Goal: Information Seeking & Learning: Find contact information

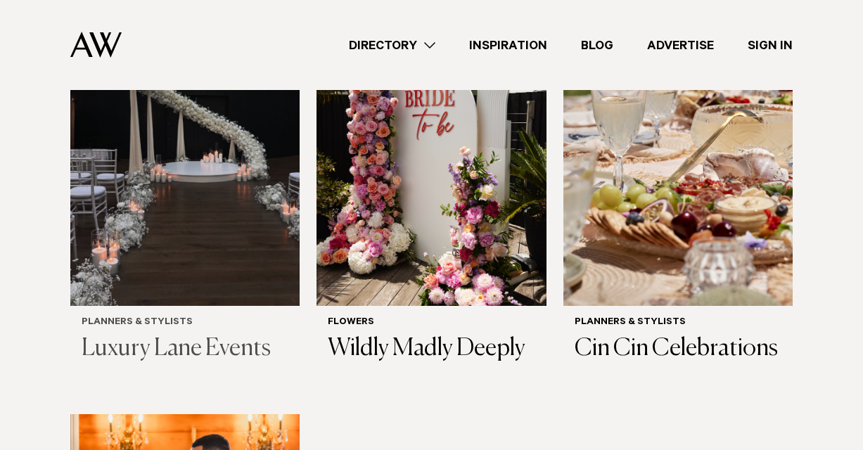
scroll to position [1688, 0]
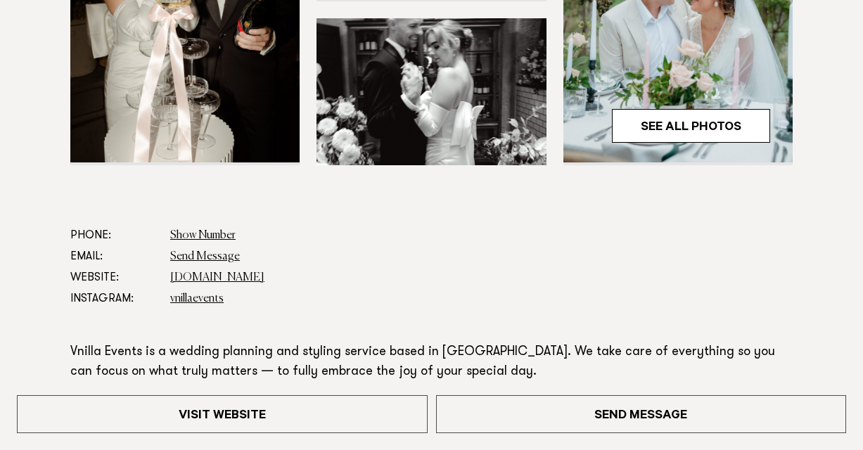
scroll to position [703, 0]
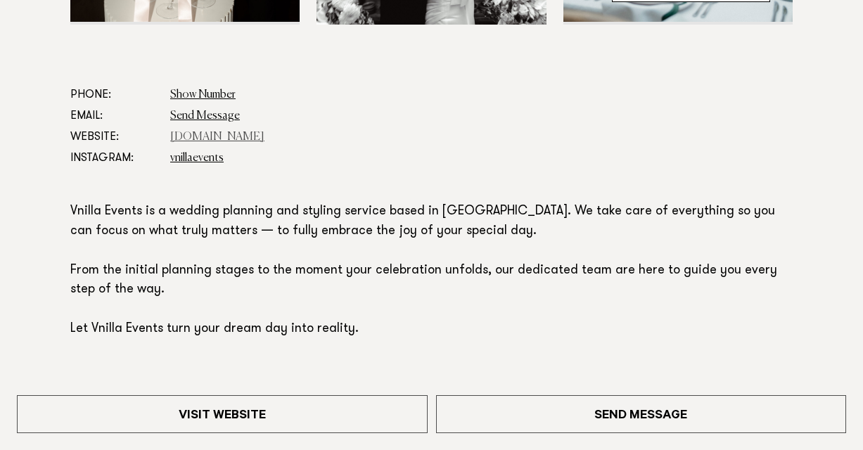
click at [215, 138] on link "www.vnillaevents.com" at bounding box center [217, 136] width 94 height 11
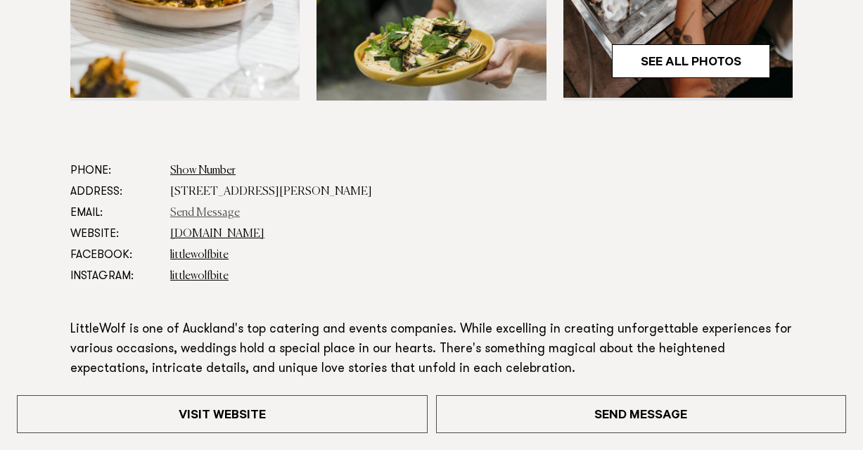
scroll to position [633, 0]
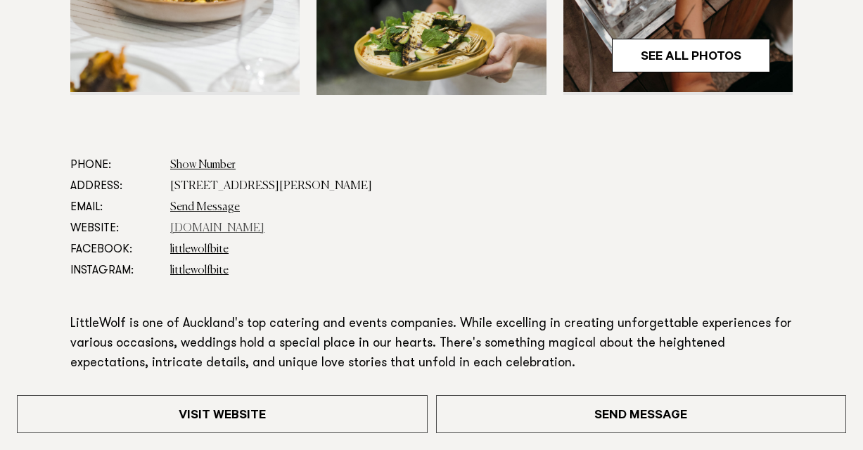
click at [203, 229] on link "www.littlewolfcatering.co.nz" at bounding box center [217, 228] width 94 height 11
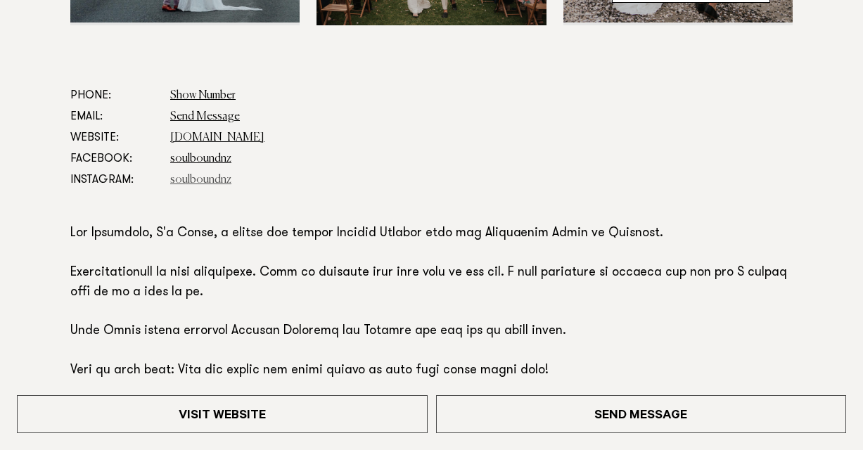
scroll to position [703, 0]
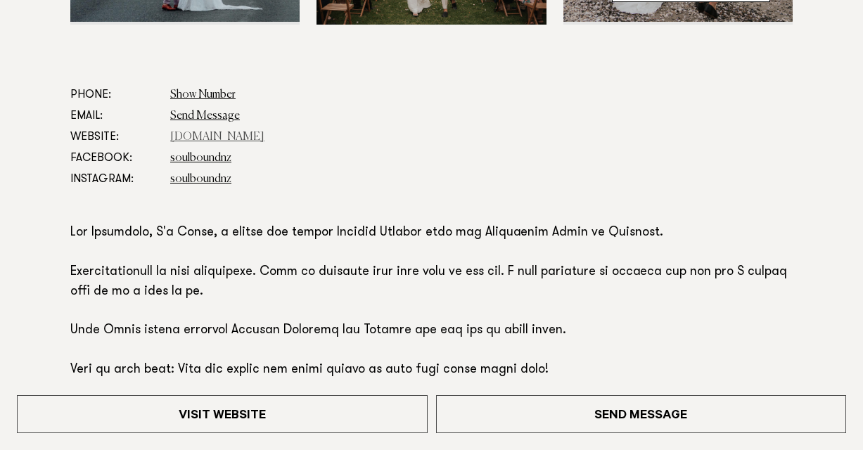
click at [231, 139] on link "www.soulbound.co.nz" at bounding box center [217, 136] width 94 height 11
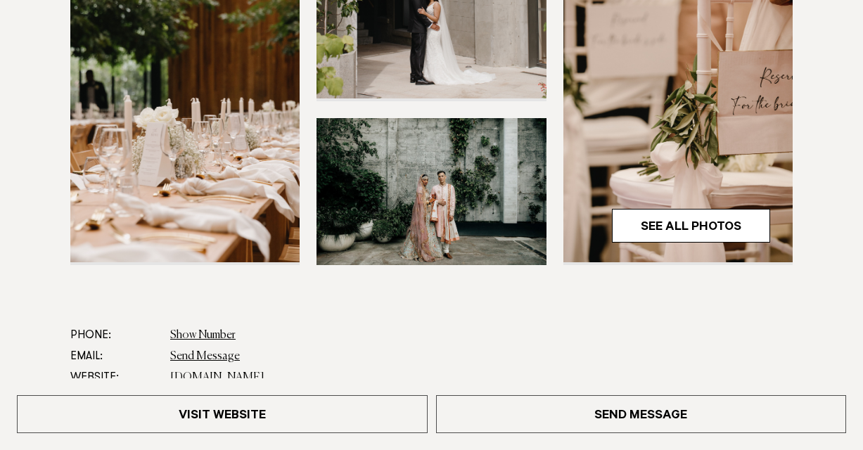
scroll to position [633, 0]
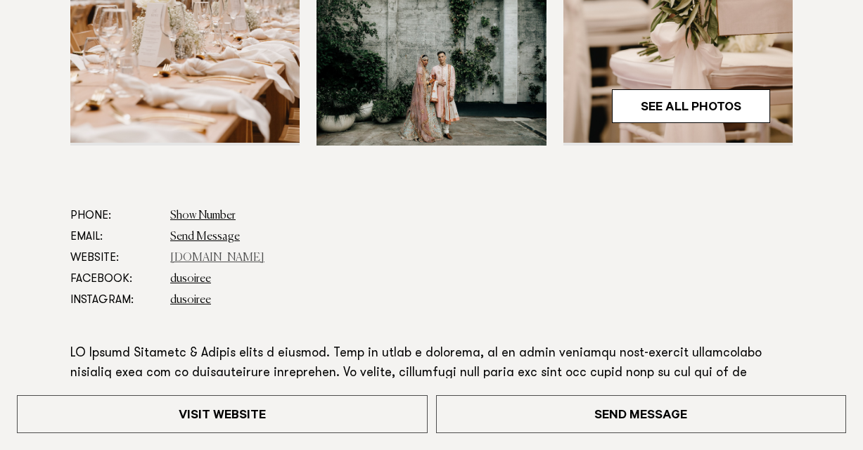
click at [205, 259] on link "www.dusoiree.com" at bounding box center [217, 257] width 94 height 11
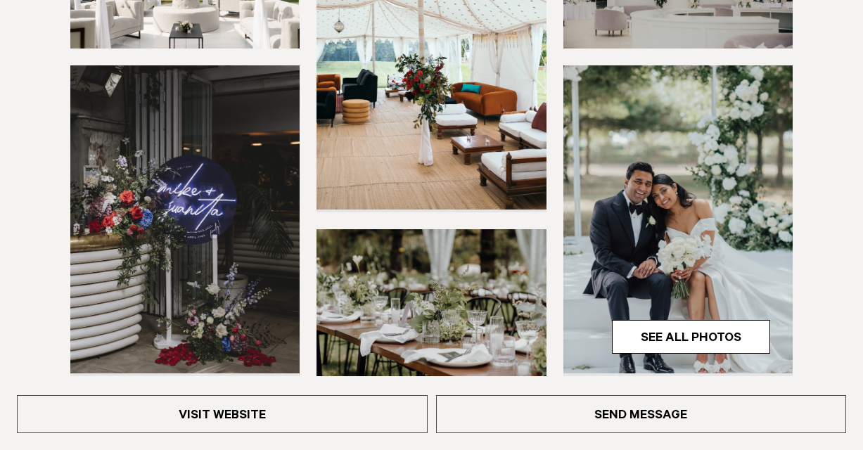
scroll to position [563, 0]
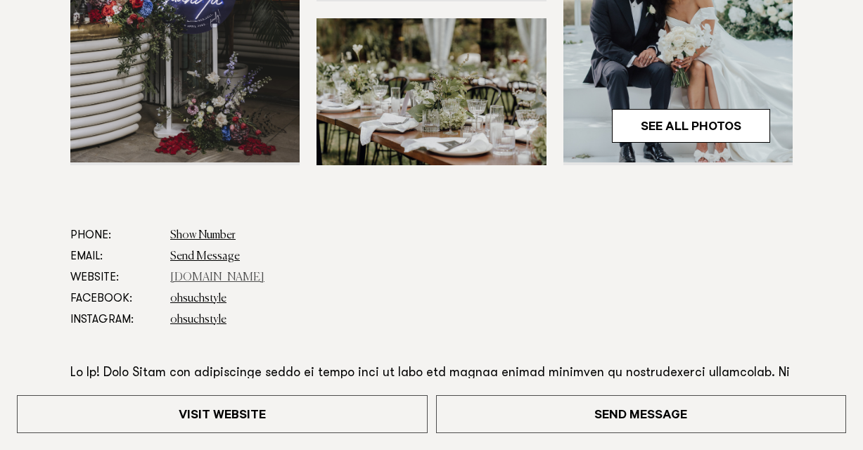
click at [204, 276] on link "www.ohsuchstyle.co.nz" at bounding box center [217, 277] width 94 height 11
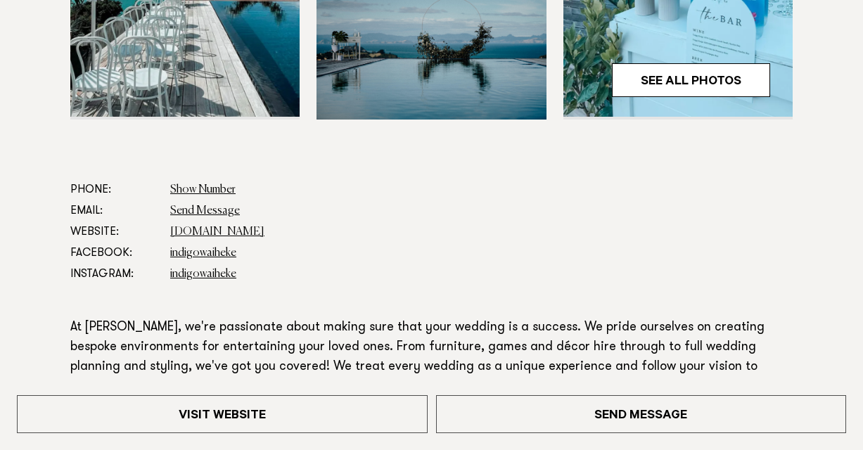
scroll to position [633, 0]
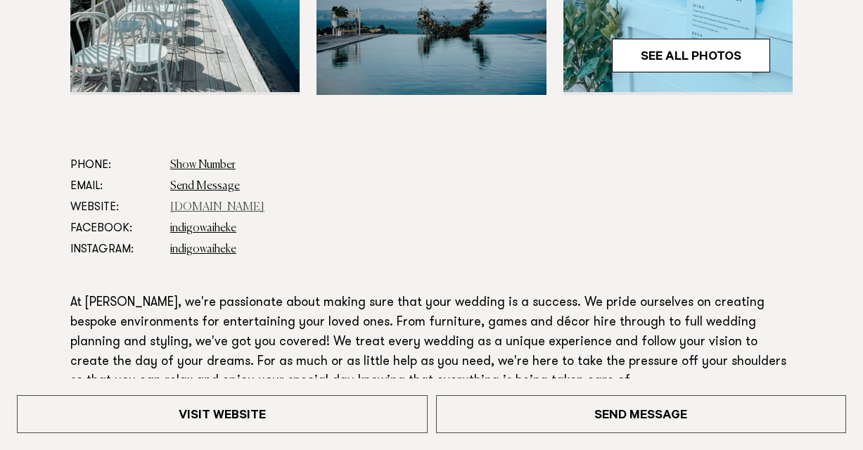
click at [233, 211] on link "[DOMAIN_NAME]" at bounding box center [217, 207] width 94 height 11
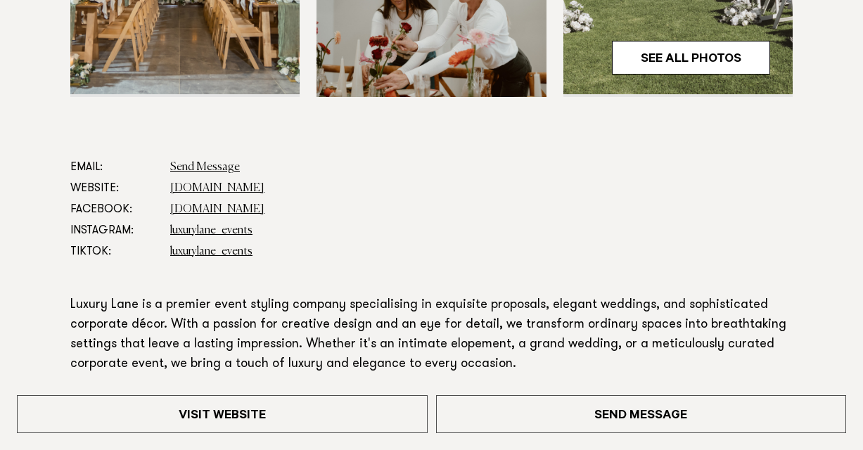
scroll to position [633, 0]
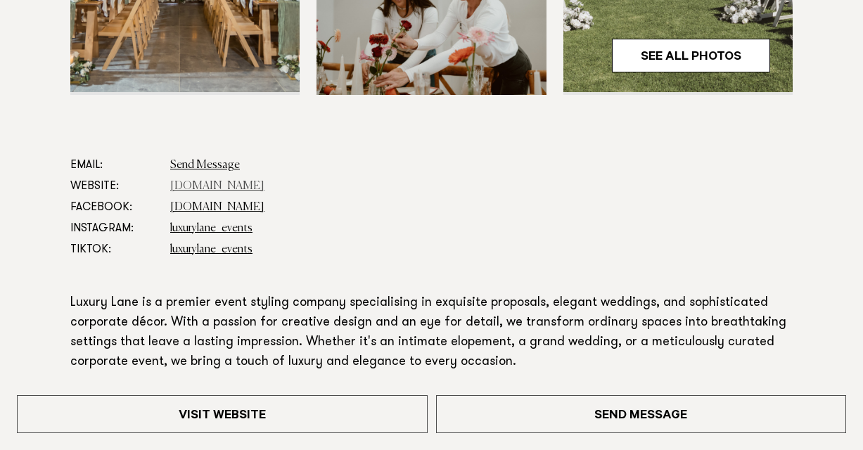
click at [220, 184] on link "[DOMAIN_NAME]" at bounding box center [217, 186] width 94 height 11
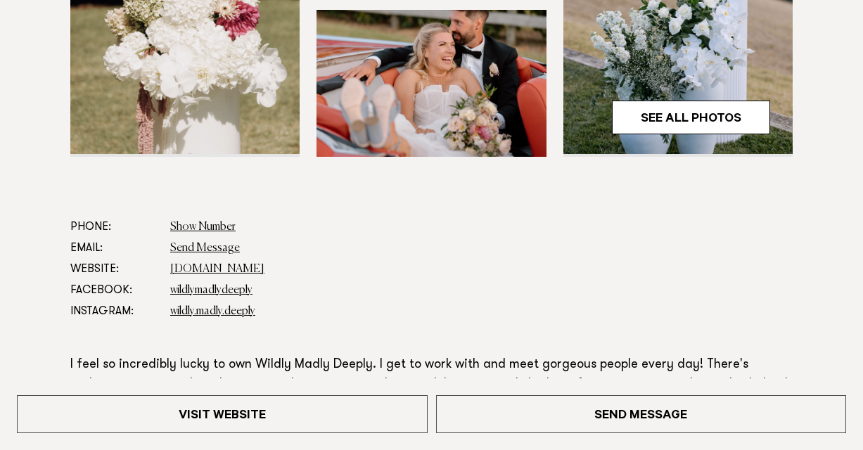
scroll to position [633, 0]
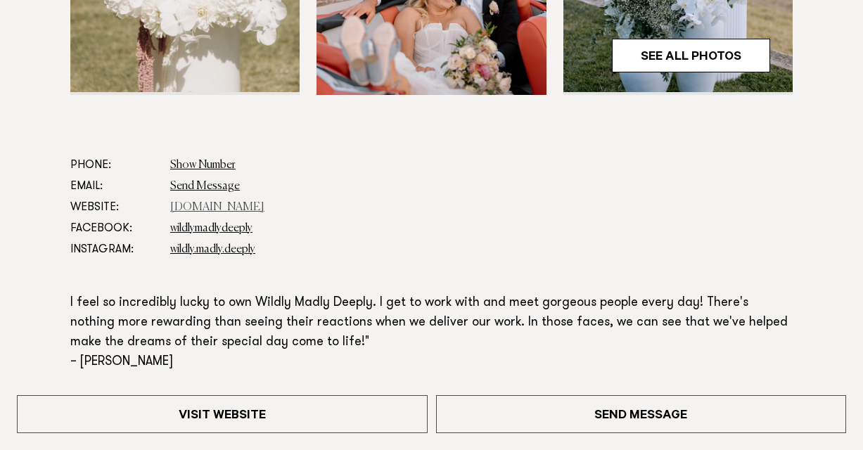
click at [200, 207] on link "www.wildlymadlydeeply.com" at bounding box center [217, 207] width 94 height 11
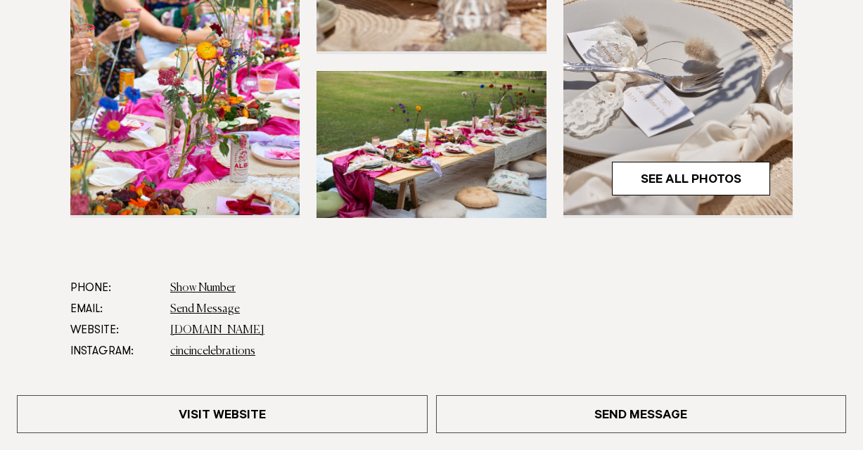
scroll to position [633, 0]
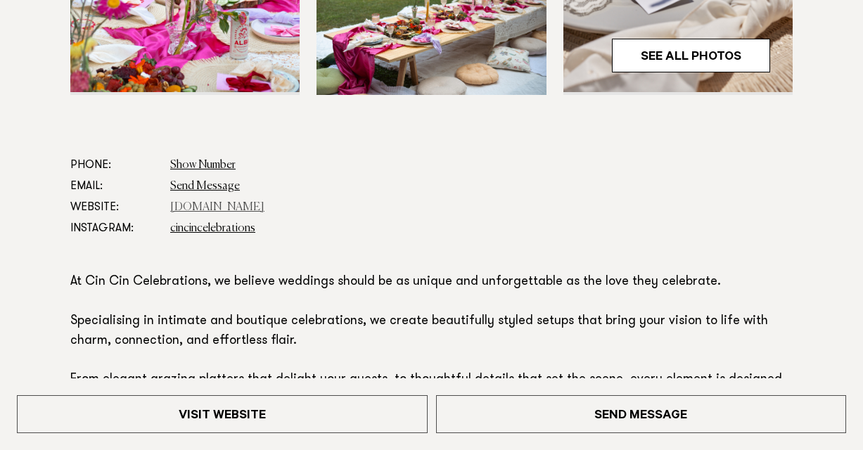
click at [194, 205] on link "[DOMAIN_NAME]" at bounding box center [217, 207] width 94 height 11
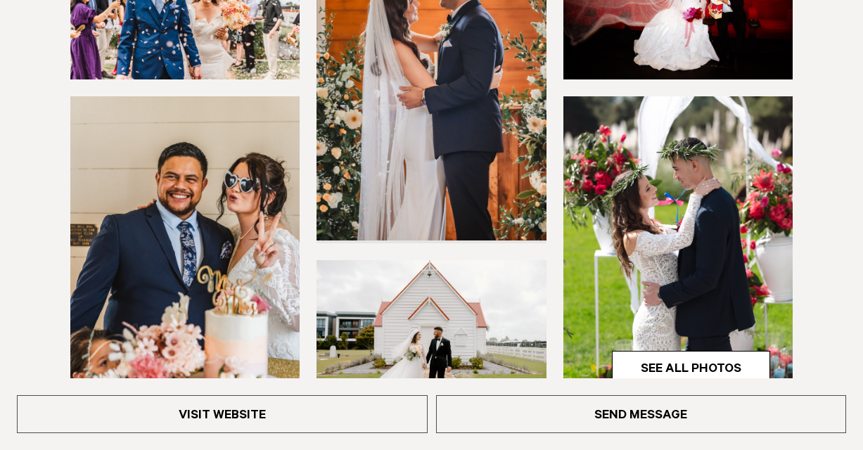
scroll to position [773, 0]
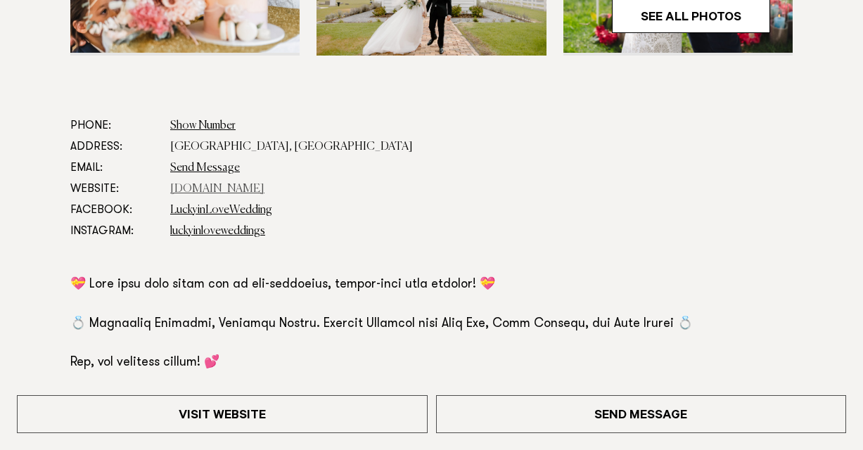
click at [212, 187] on link "[DOMAIN_NAME]" at bounding box center [217, 189] width 94 height 11
